Goal: Check status

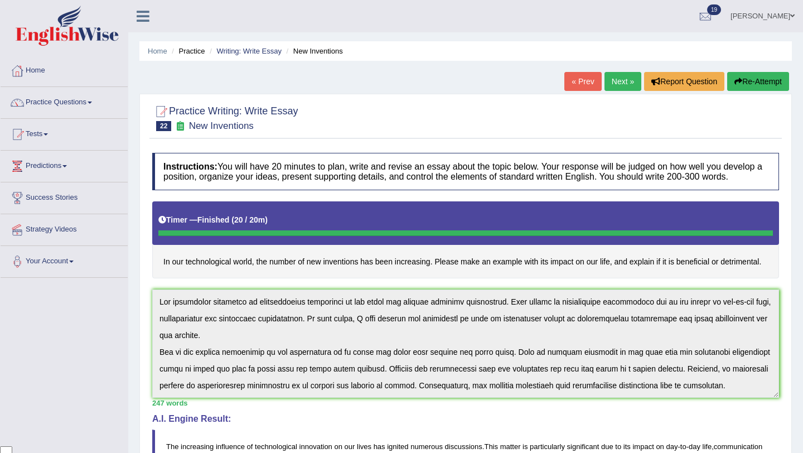
scroll to position [100, 0]
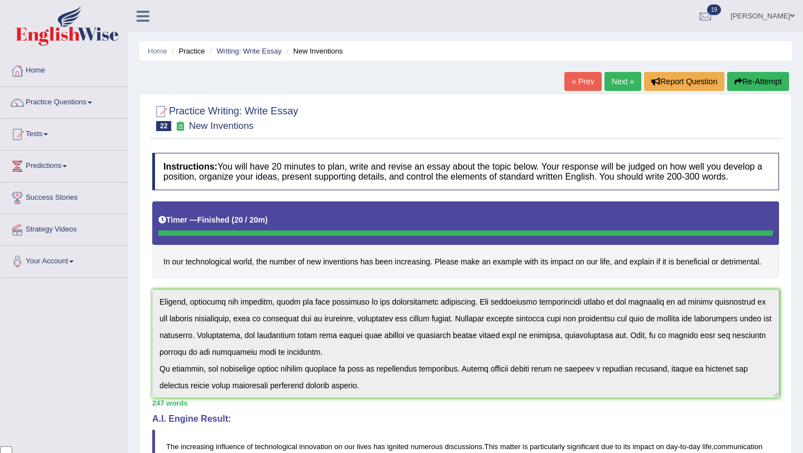
click at [591, 429] on div "Instructions: You will have 20 minutes to plan, write and revise an essay about…" at bounding box center [466, 412] width 633 height 530
click at [51, 74] on link "Home" at bounding box center [64, 69] width 127 height 28
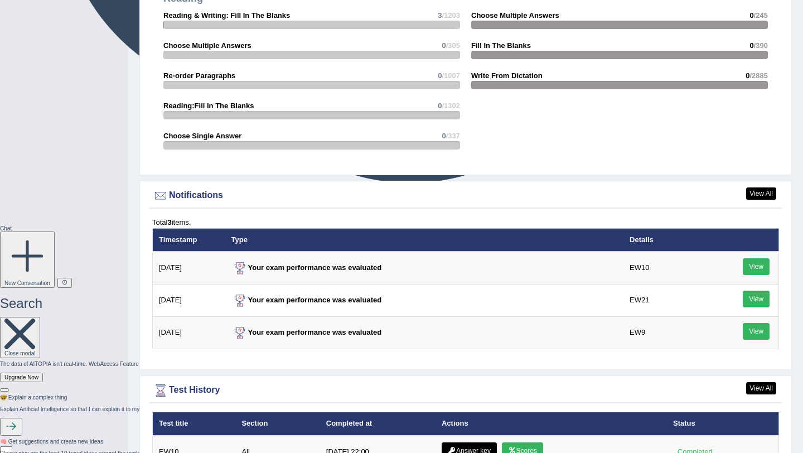
scroll to position [1184, 0]
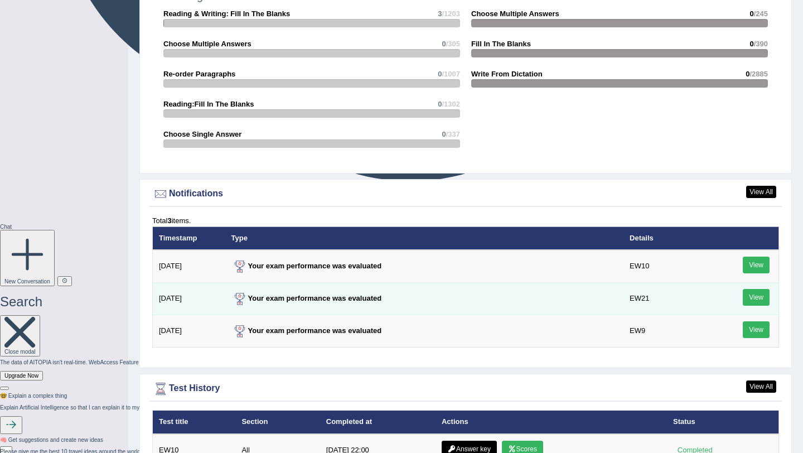
click at [749, 301] on link "View" at bounding box center [756, 297] width 27 height 17
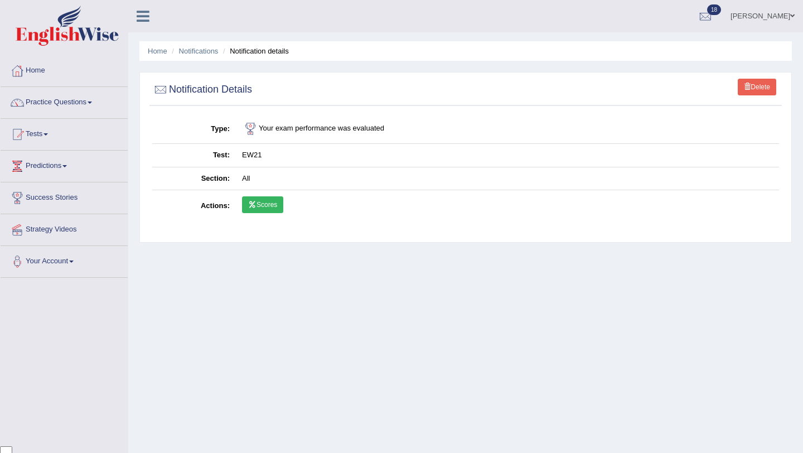
scroll to position [90, 0]
click at [270, 201] on link "Scores" at bounding box center [262, 204] width 41 height 17
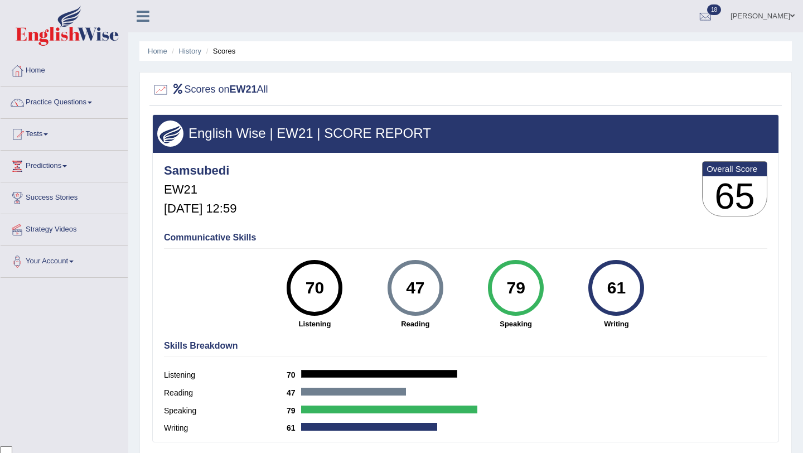
scroll to position [90, 0]
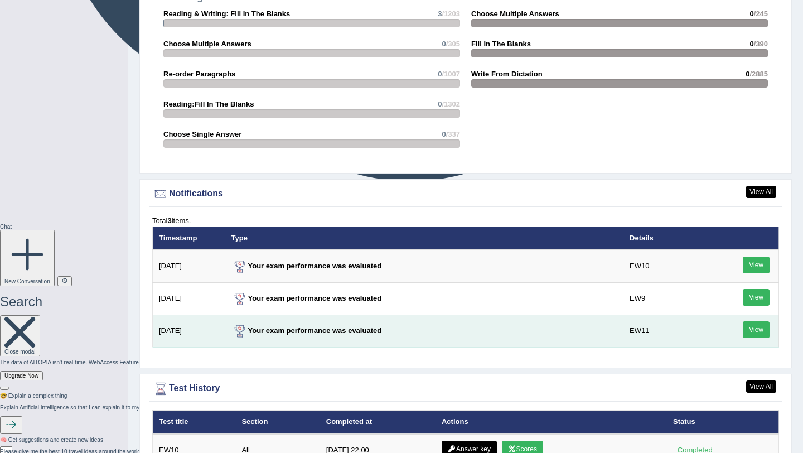
scroll to position [90, 0]
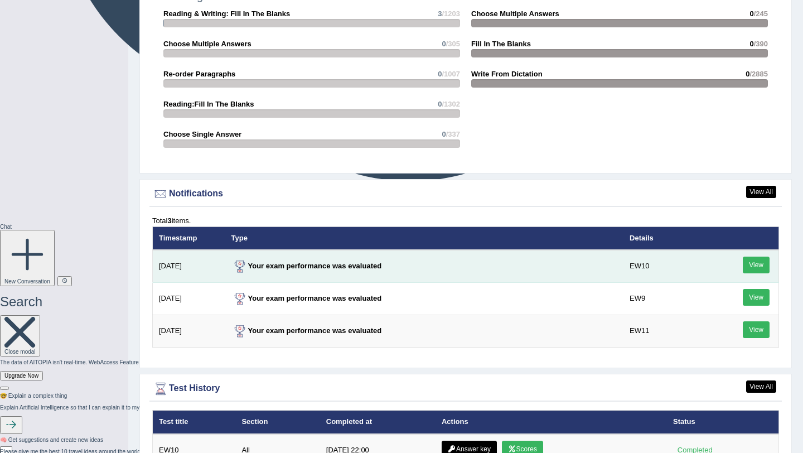
click at [764, 266] on link "View" at bounding box center [756, 265] width 27 height 17
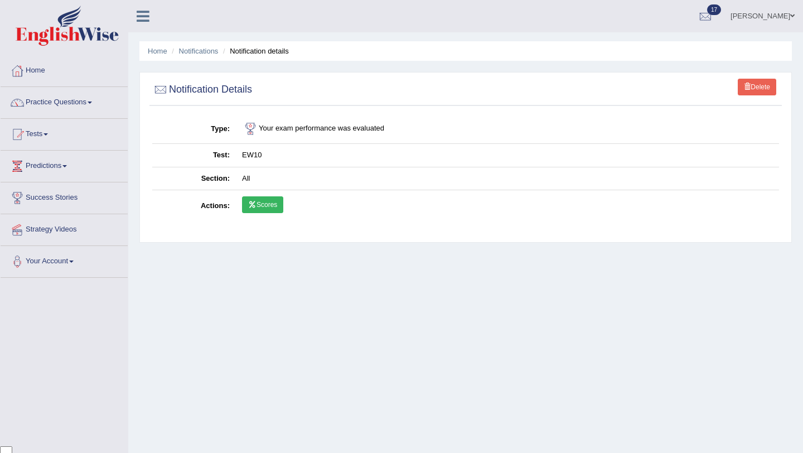
scroll to position [90, 0]
click at [263, 205] on link "Scores" at bounding box center [262, 204] width 41 height 17
